Goal: Task Accomplishment & Management: Manage account settings

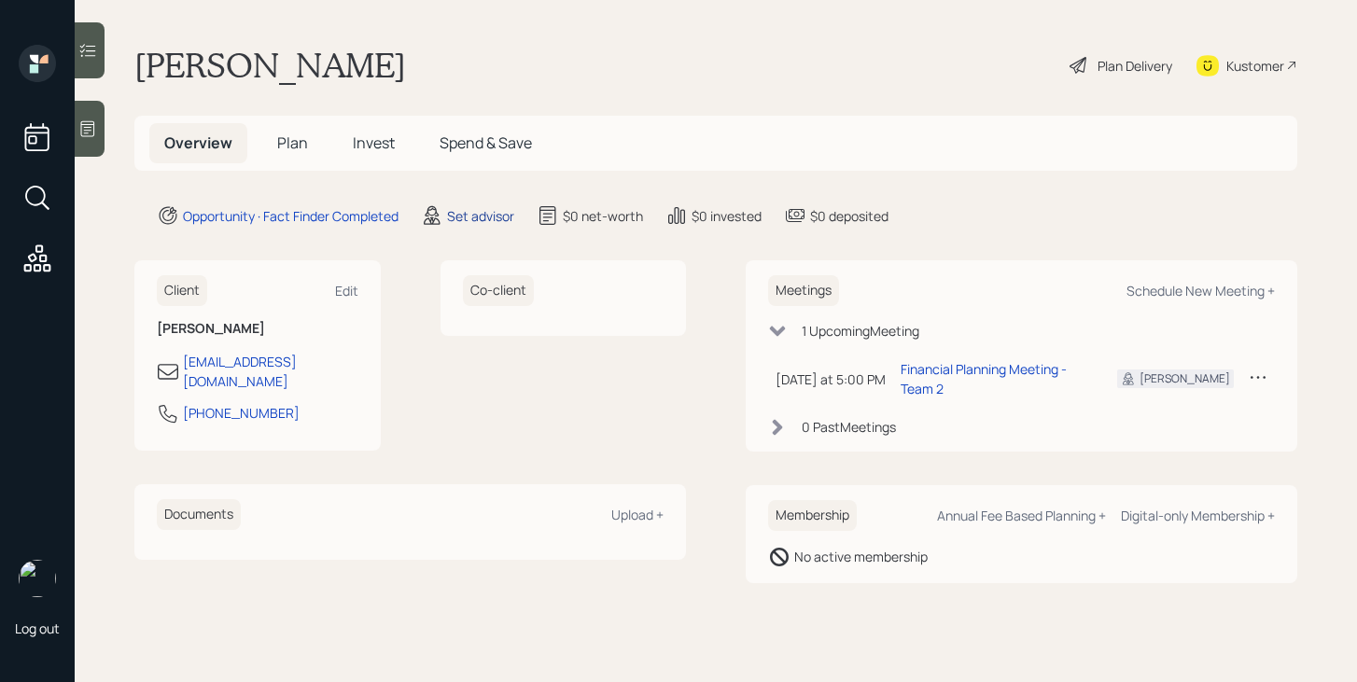
click at [481, 219] on div "Set advisor" at bounding box center [480, 216] width 67 height 20
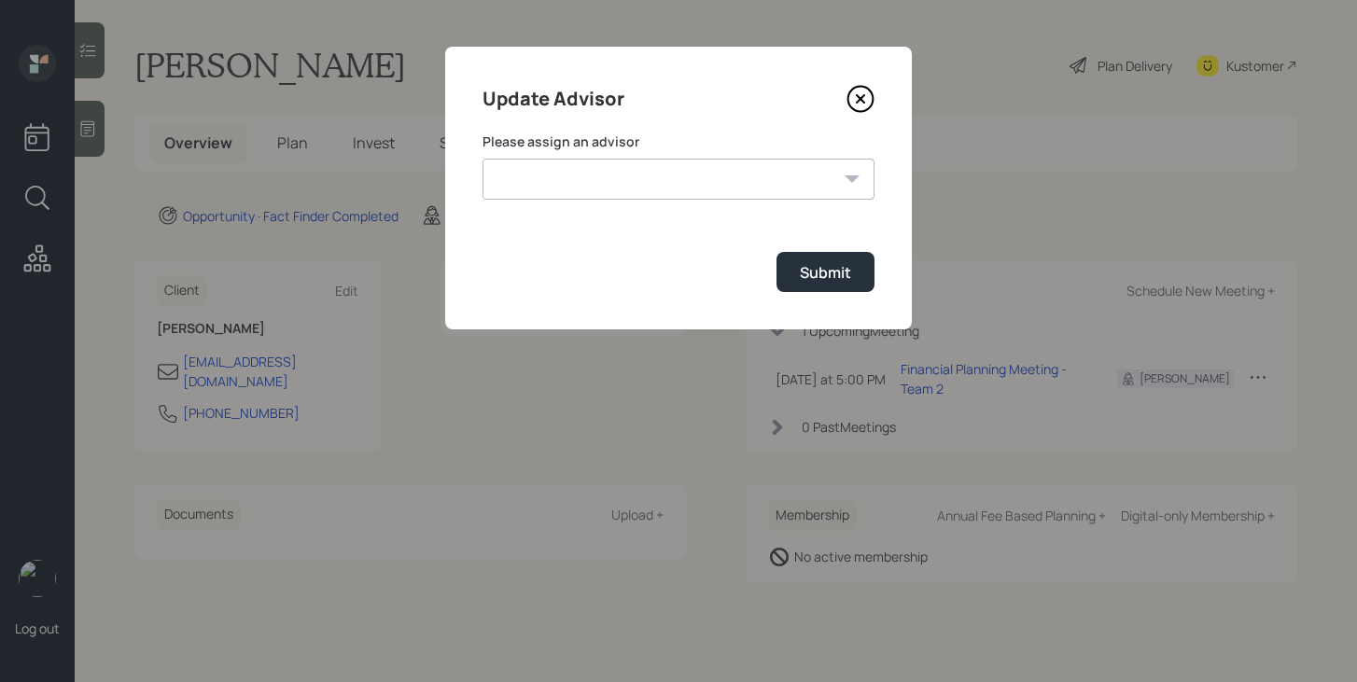
click at [560, 174] on select "[PERSON_NAME] [PERSON_NAME] End [PERSON_NAME] [PERSON_NAME] [PERSON_NAME] [PERS…" at bounding box center [678, 179] width 392 height 41
select select "bffa7908-1b2a-4c79-9bb6-f0ec9aed22d3"
click at [482, 159] on select "[PERSON_NAME] [PERSON_NAME] End [PERSON_NAME] [PERSON_NAME] [PERSON_NAME] [PERS…" at bounding box center [678, 179] width 392 height 41
click at [823, 272] on div "Submit" at bounding box center [825, 272] width 51 height 21
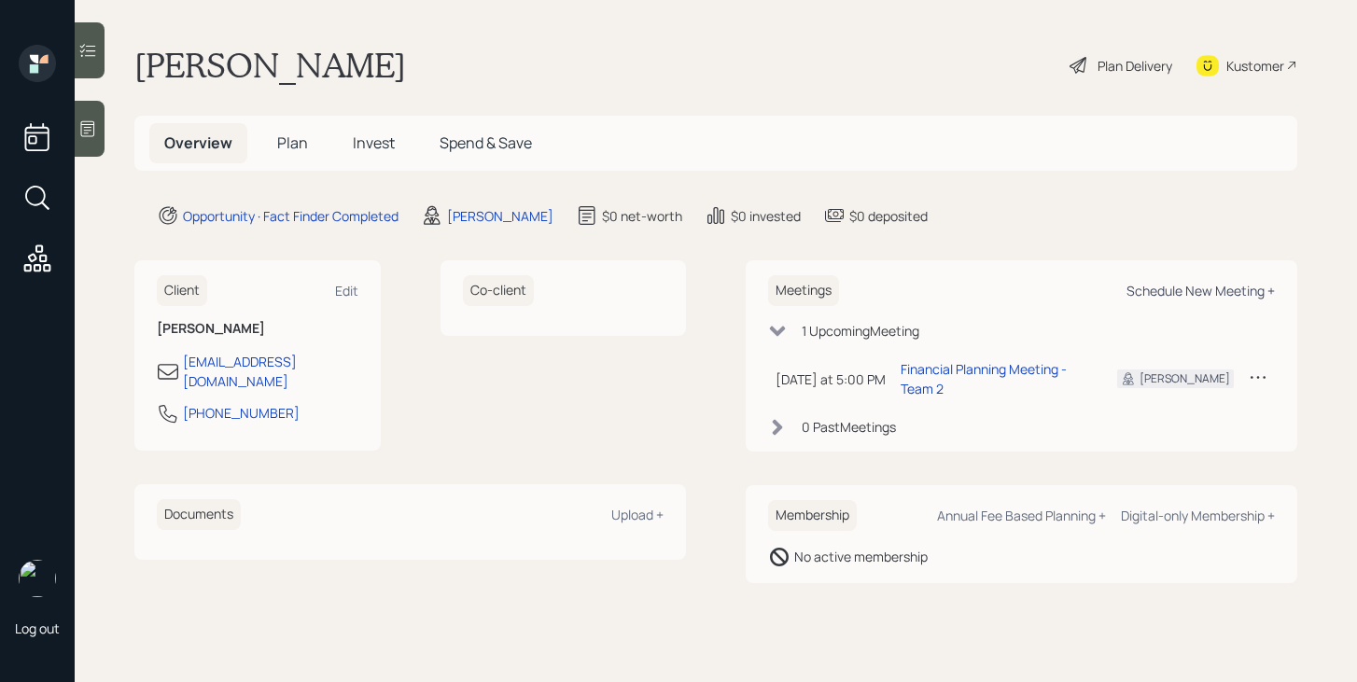
click at [1166, 293] on div "Schedule New Meeting +" at bounding box center [1200, 291] width 148 height 18
select select "bffa7908-1b2a-4c79-9bb6-f0ec9aed22d3"
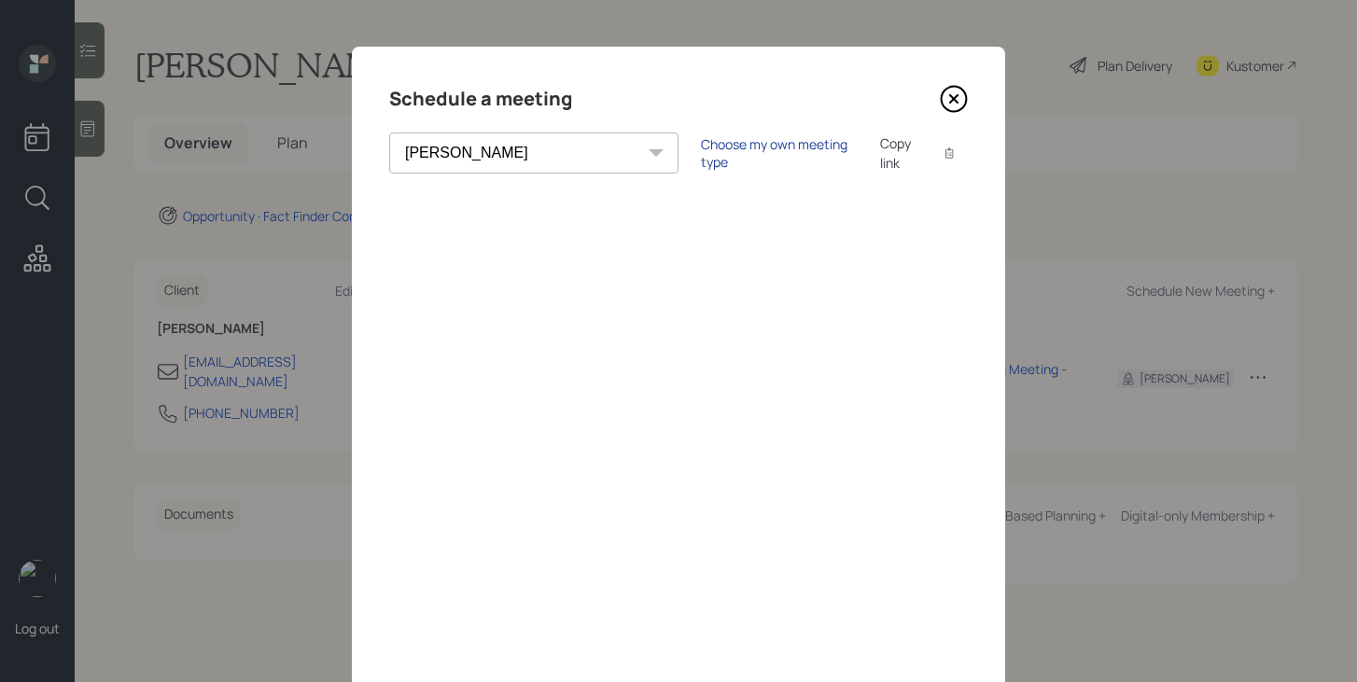
click at [701, 160] on div "Choose my own meeting type" at bounding box center [779, 152] width 157 height 35
click at [956, 98] on icon at bounding box center [953, 99] width 28 height 28
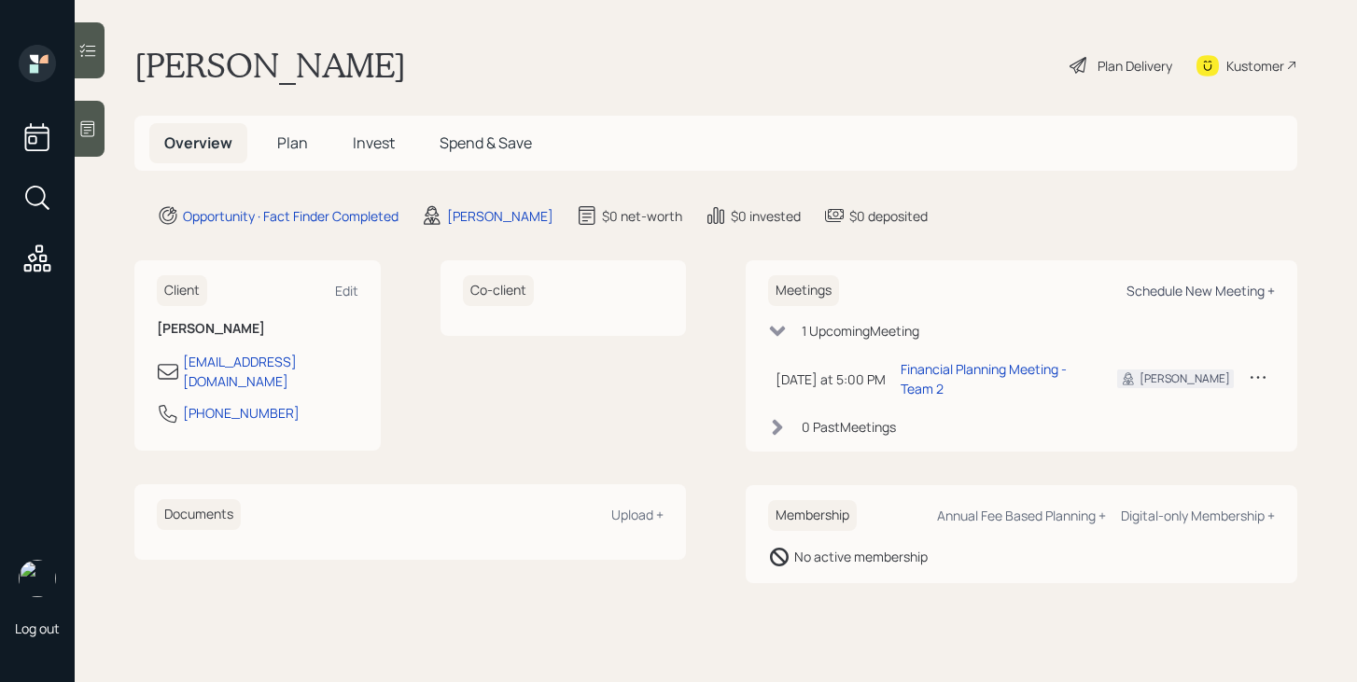
click at [1178, 292] on div "Schedule New Meeting +" at bounding box center [1200, 291] width 148 height 18
select select "bffa7908-1b2a-4c79-9bb6-f0ec9aed22d3"
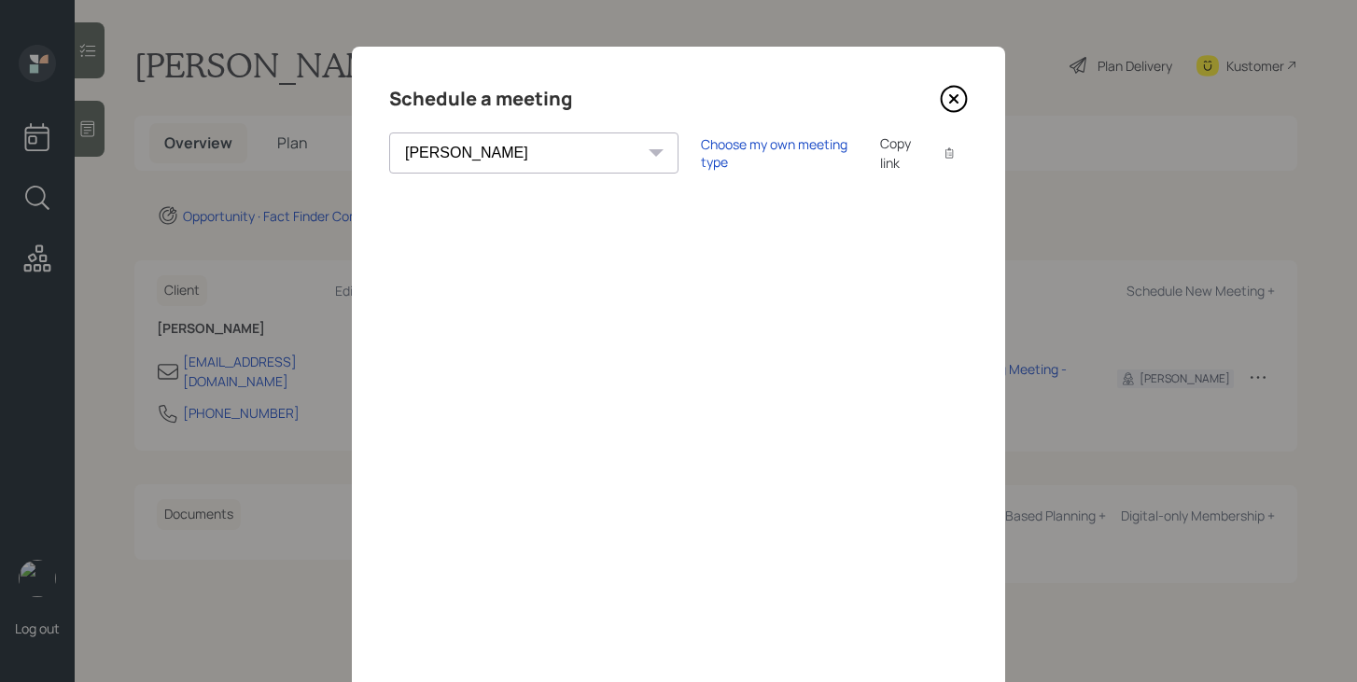
click at [953, 96] on icon at bounding box center [953, 99] width 28 height 28
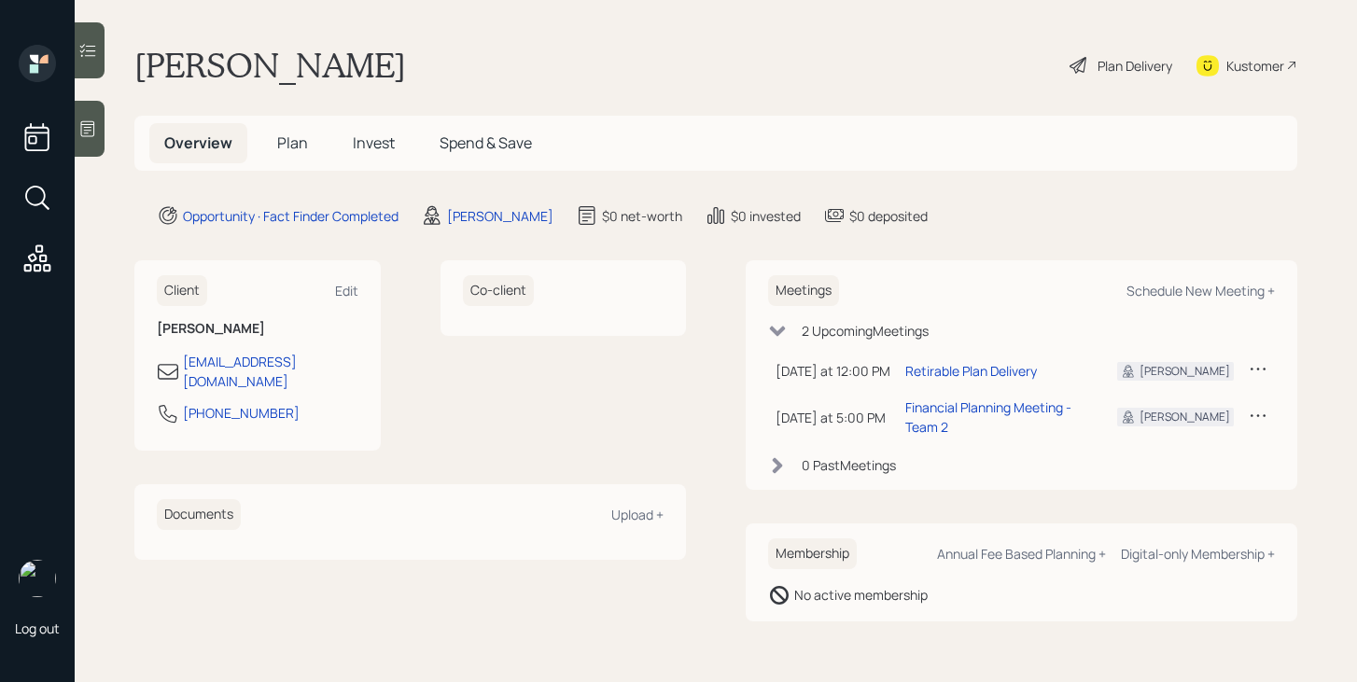
click at [1263, 414] on icon at bounding box center [1257, 415] width 15 height 3
click at [1159, 464] on div "Cancel" at bounding box center [1200, 469] width 134 height 18
